Goal: Transaction & Acquisition: Purchase product/service

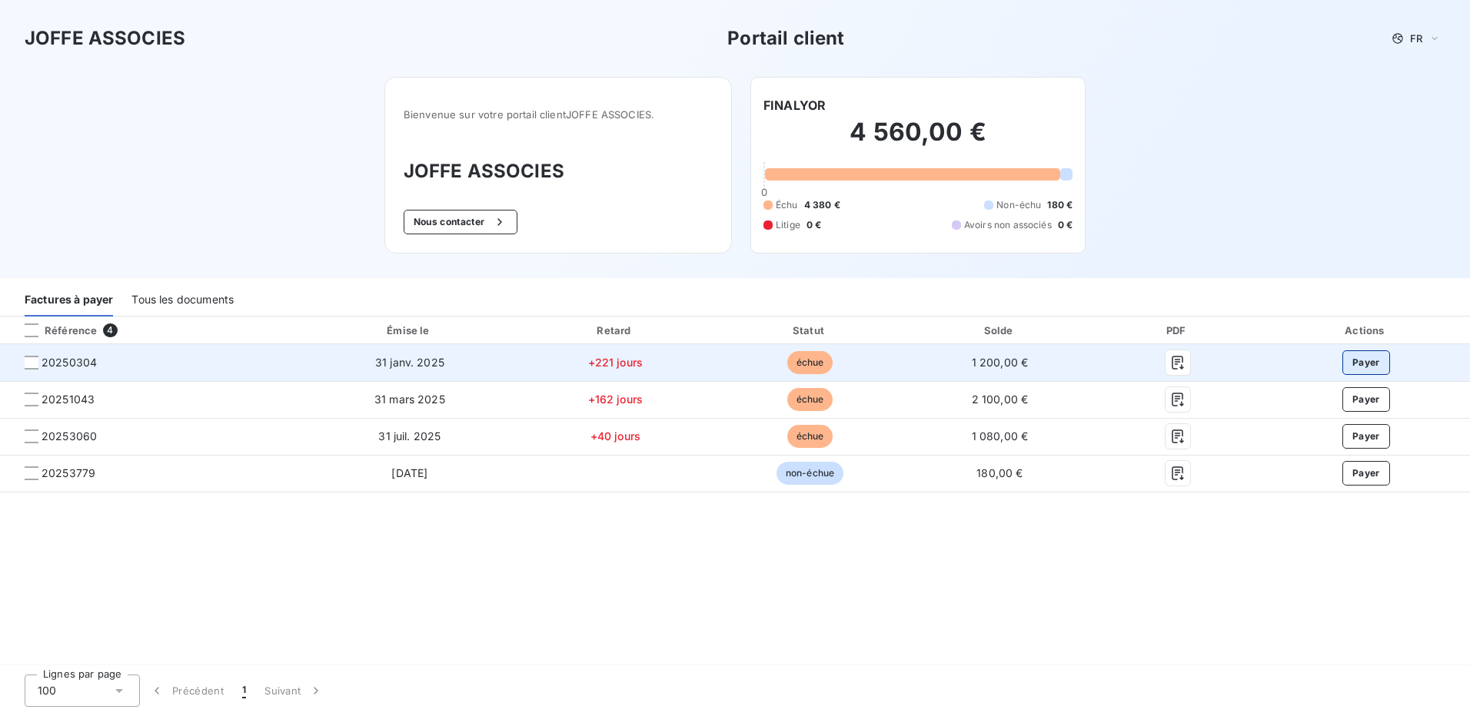
click at [1354, 357] on button "Payer" at bounding box center [1366, 363] width 48 height 25
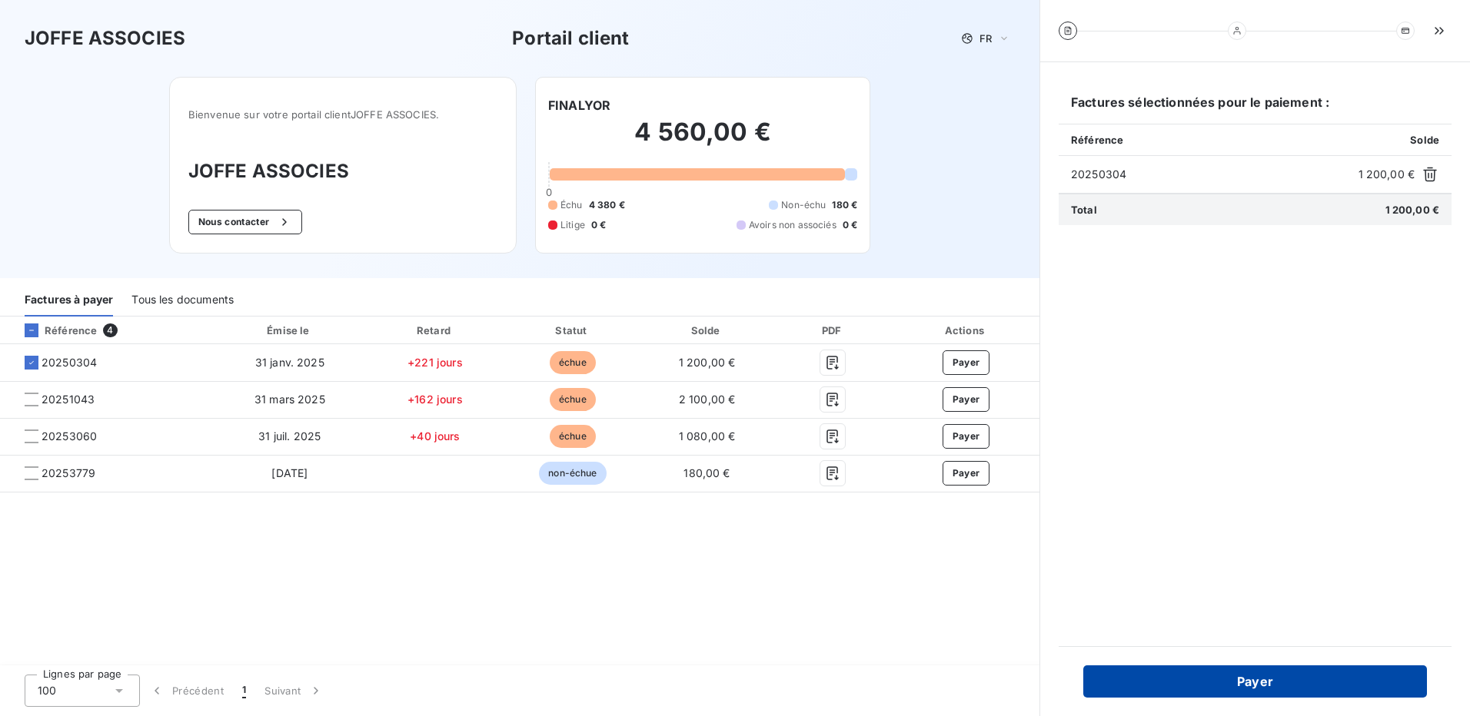
click at [1258, 687] on button "Payer" at bounding box center [1255, 682] width 344 height 32
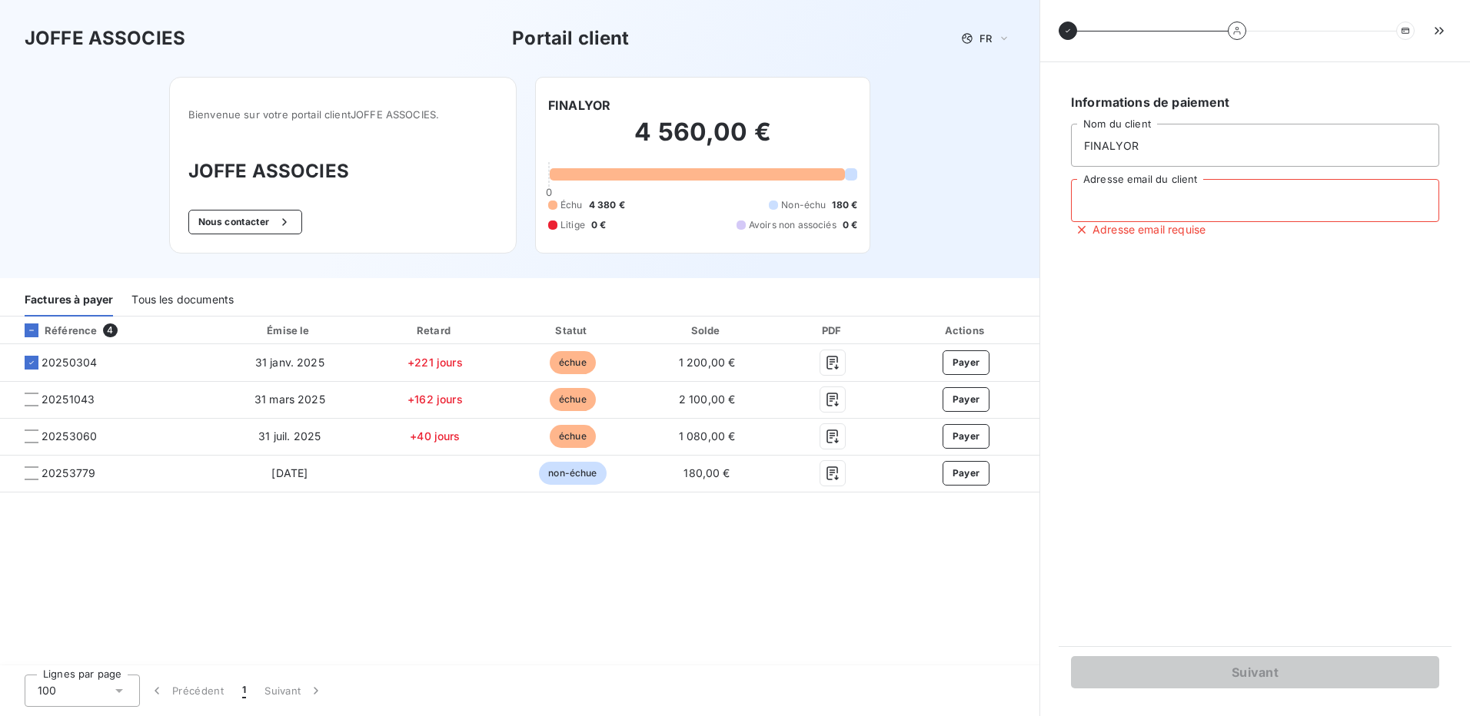
click at [1125, 211] on input "Adresse email du client" at bounding box center [1255, 200] width 368 height 43
type input "[EMAIL_ADDRESS][DOMAIN_NAME]"
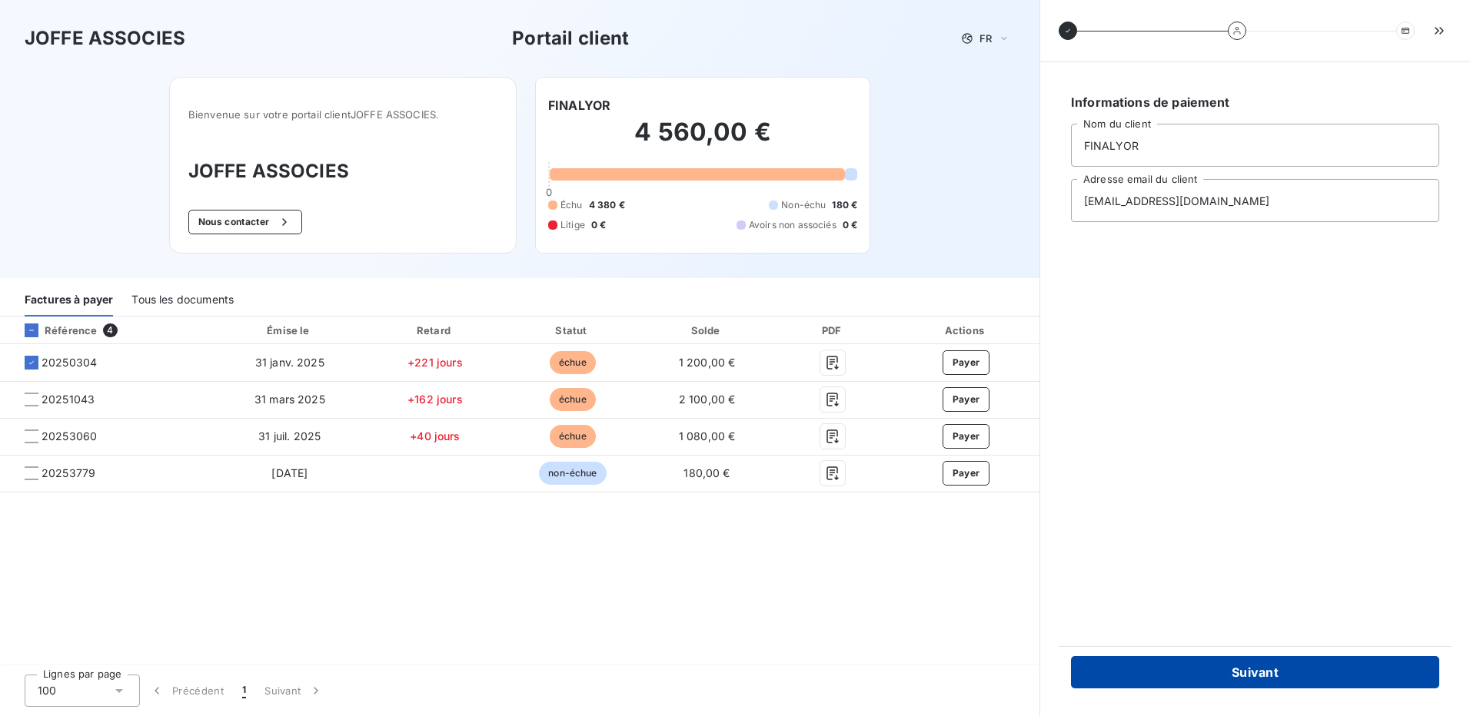
click at [1261, 670] on button "Suivant" at bounding box center [1255, 672] width 368 height 32
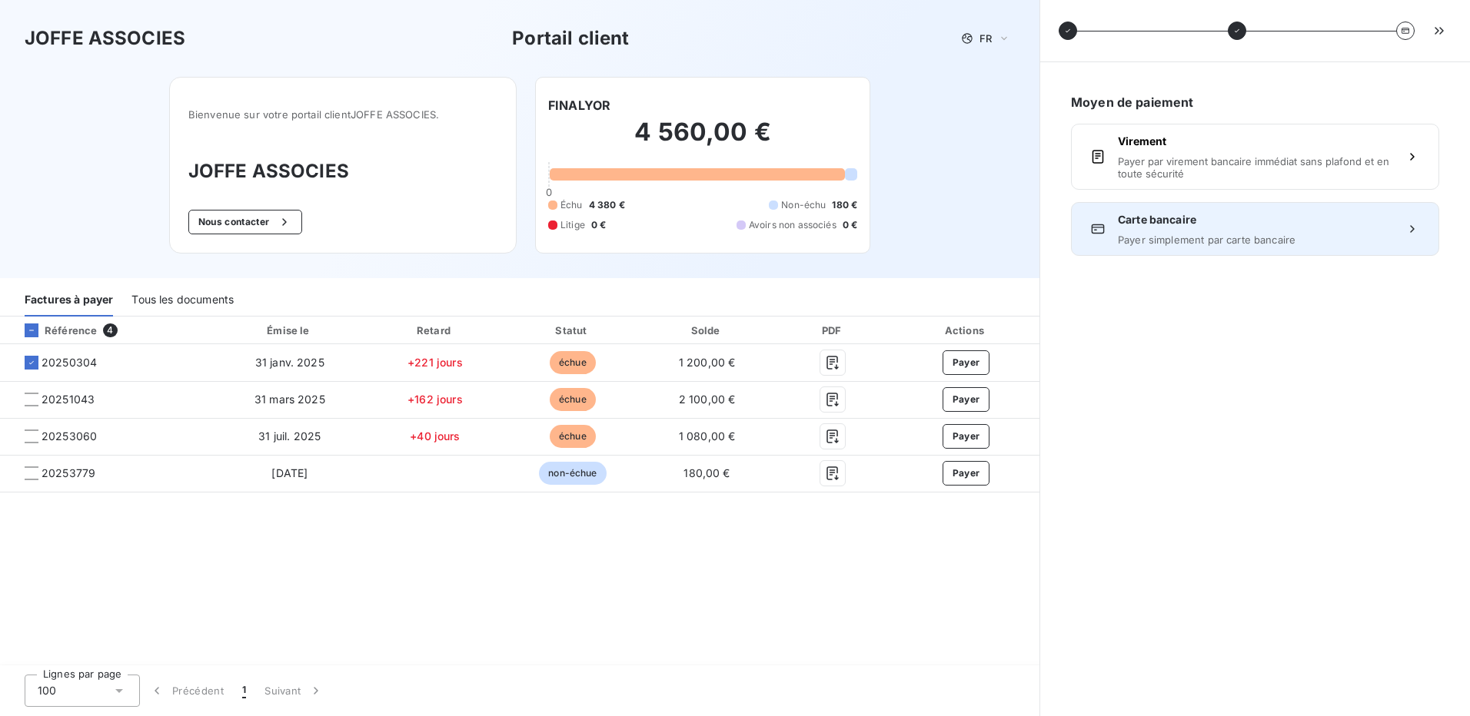
click at [1157, 222] on span "Carte bancaire" at bounding box center [1255, 219] width 274 height 15
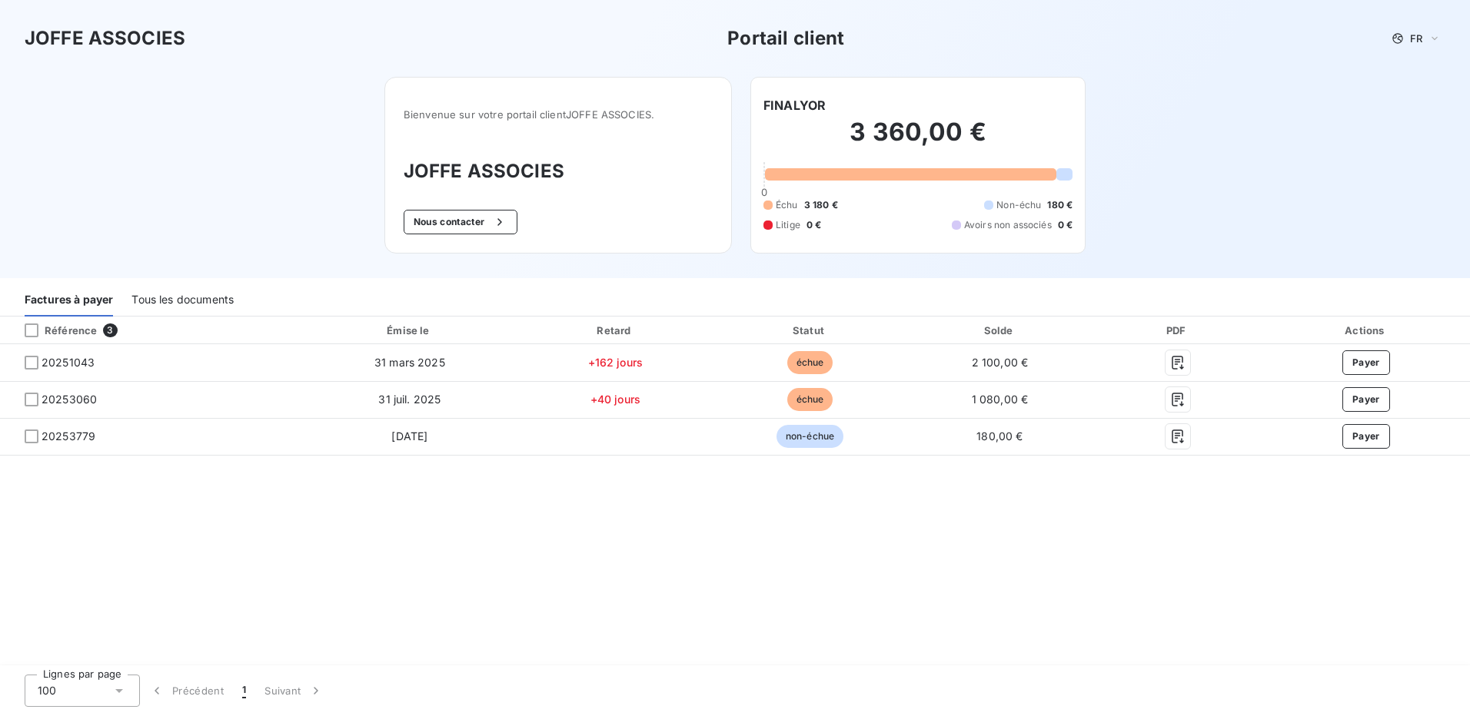
click at [60, 328] on div "Référence" at bounding box center [54, 331] width 85 height 14
